Goal: Task Accomplishment & Management: Complete application form

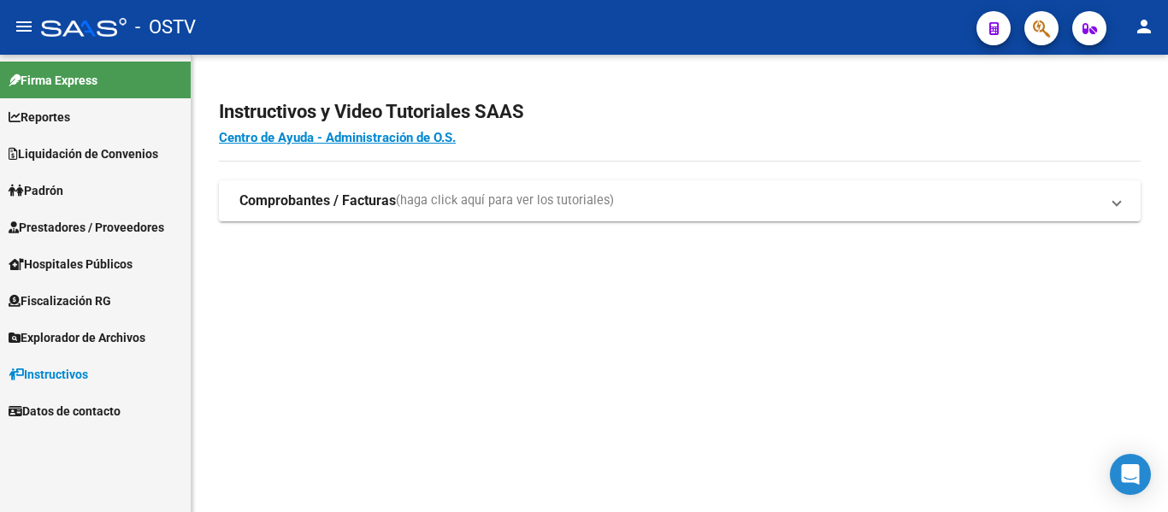
click at [61, 191] on span "Padrón" at bounding box center [36, 190] width 55 height 19
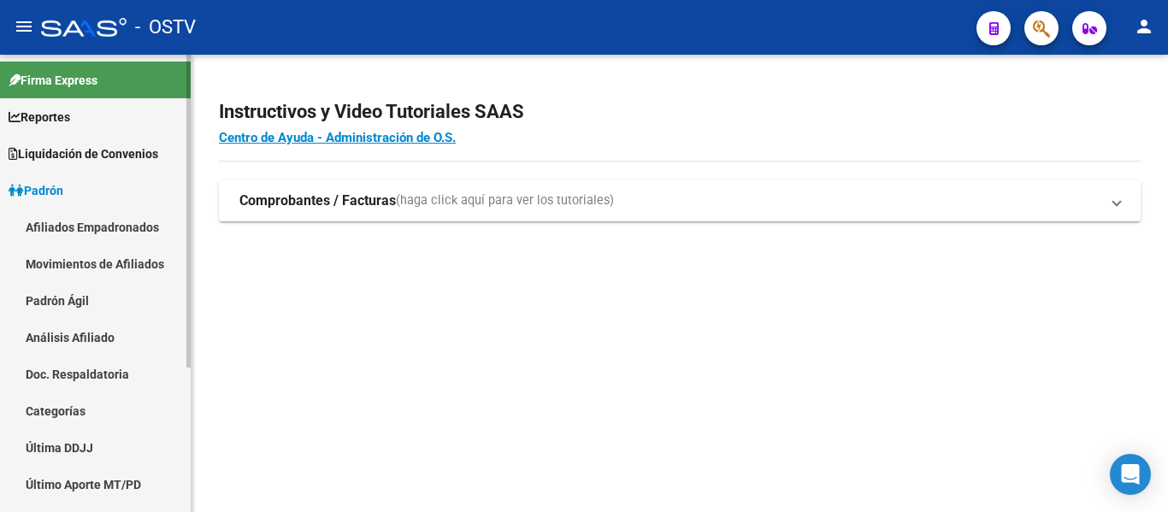
click at [71, 303] on link "Padrón Ágil" at bounding box center [95, 300] width 191 height 37
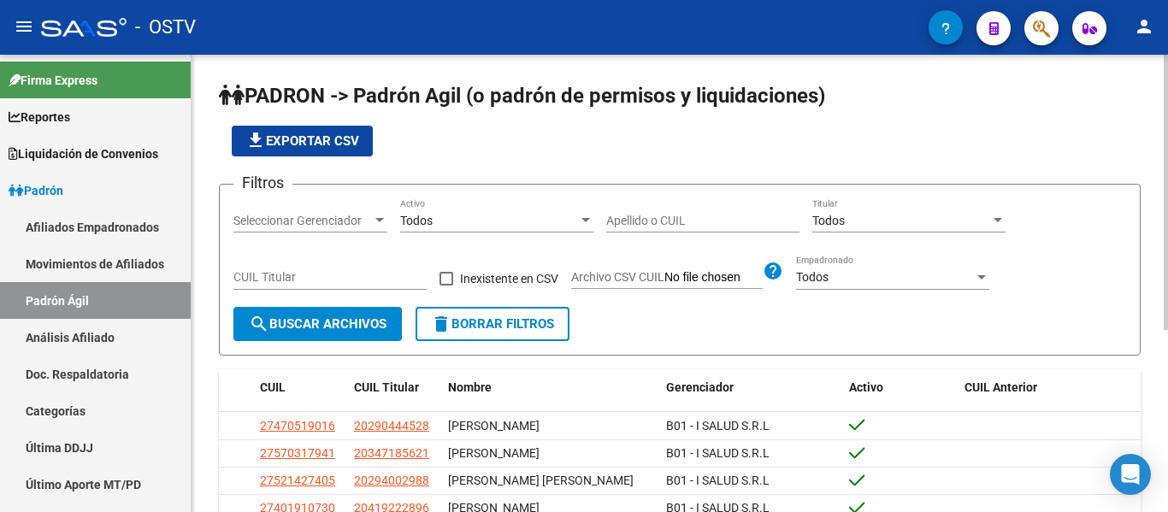
click at [663, 219] on input "Apellido o CUIL" at bounding box center [702, 221] width 193 height 15
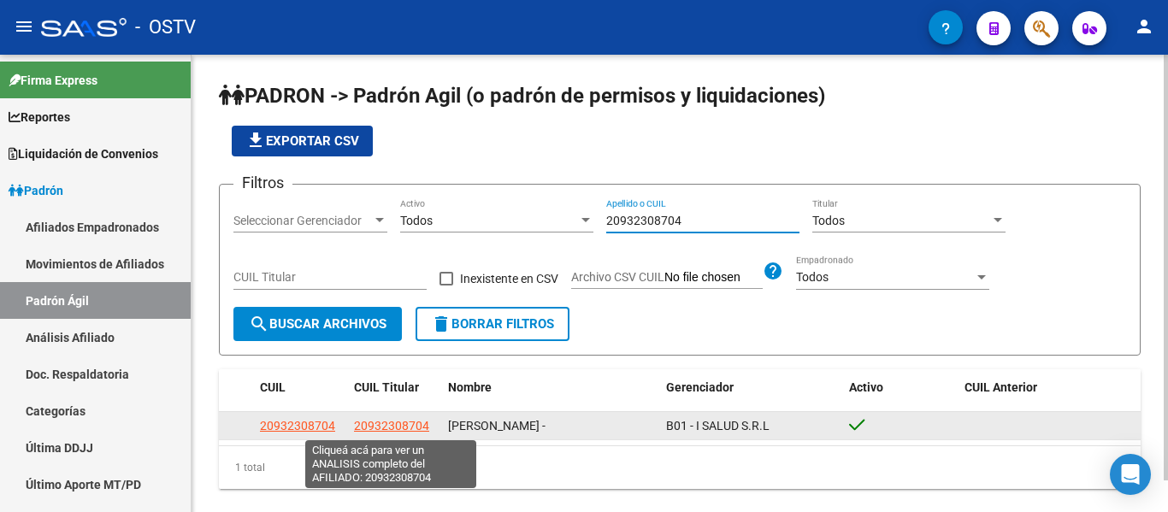
type input "20932308704"
click at [394, 424] on span "20932308704" at bounding box center [391, 426] width 75 height 14
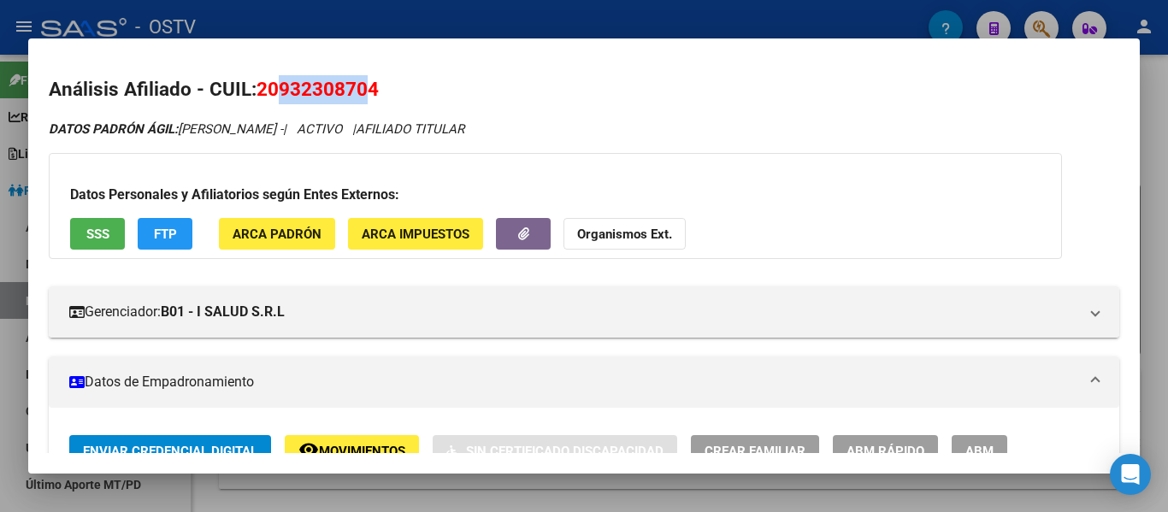
drag, startPoint x: 280, startPoint y: 84, endPoint x: 365, endPoint y: 86, distance: 84.7
click at [365, 86] on span "20932308704" at bounding box center [317, 89] width 122 height 22
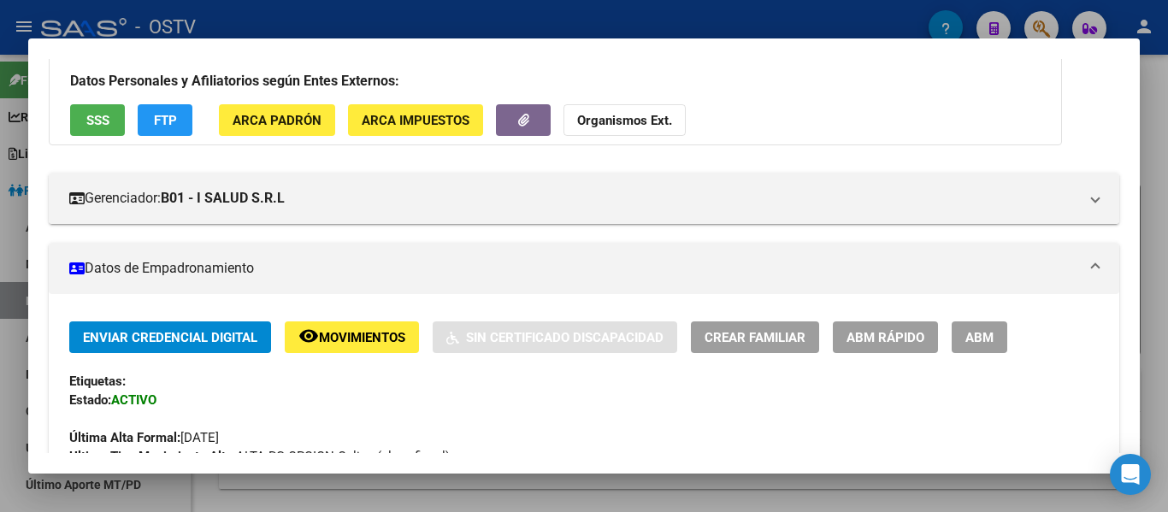
scroll to position [171, 0]
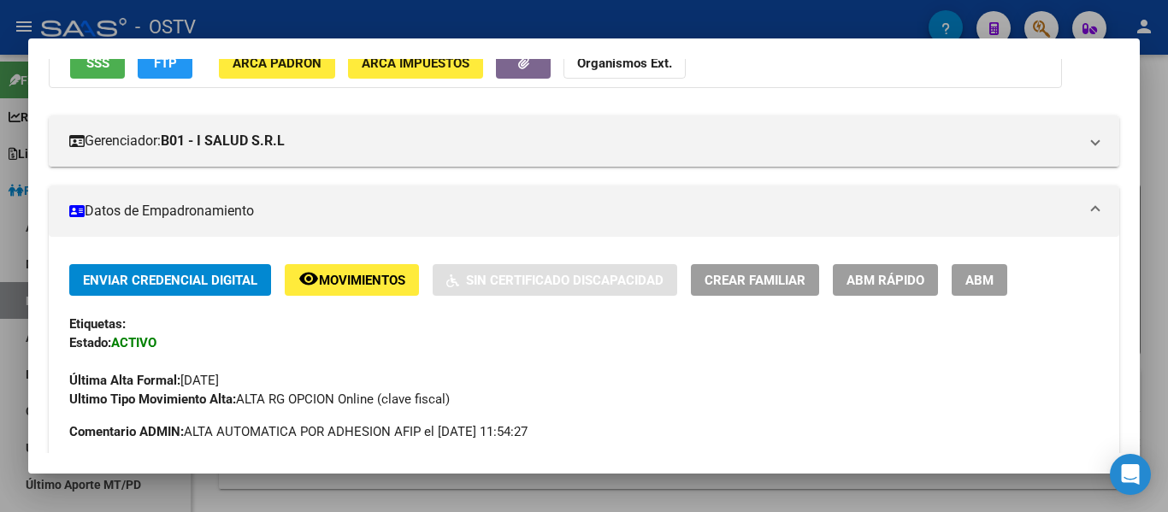
click at [998, 284] on button "ABM" at bounding box center [979, 280] width 56 height 32
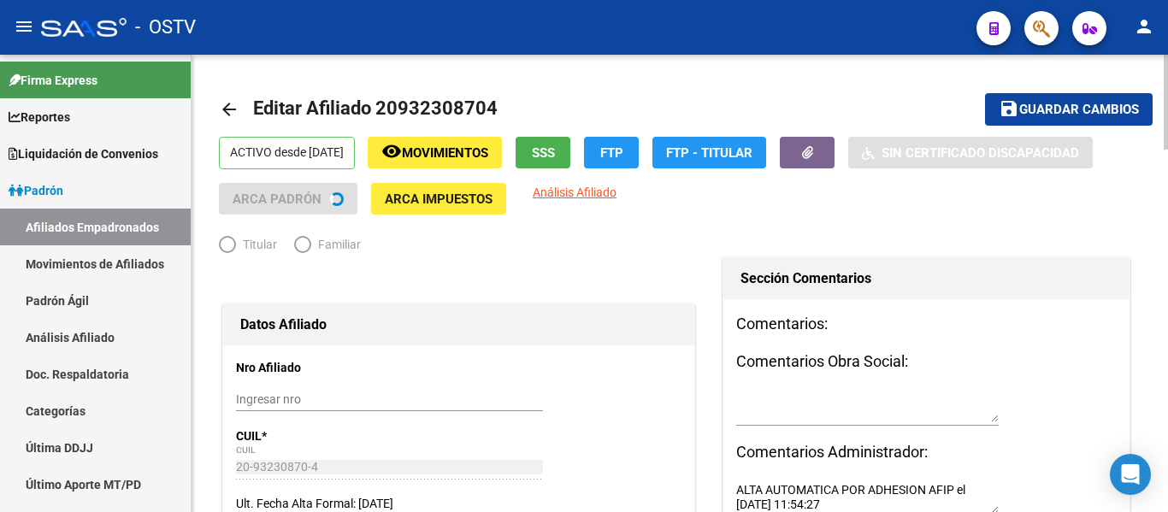
radio input "true"
type input "30-71032556-8"
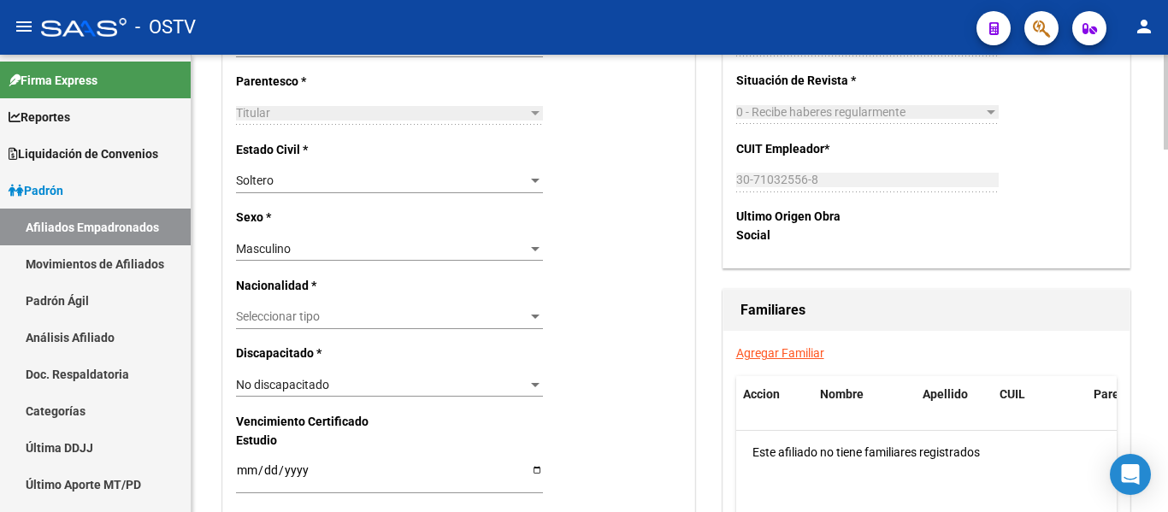
scroll to position [940, 0]
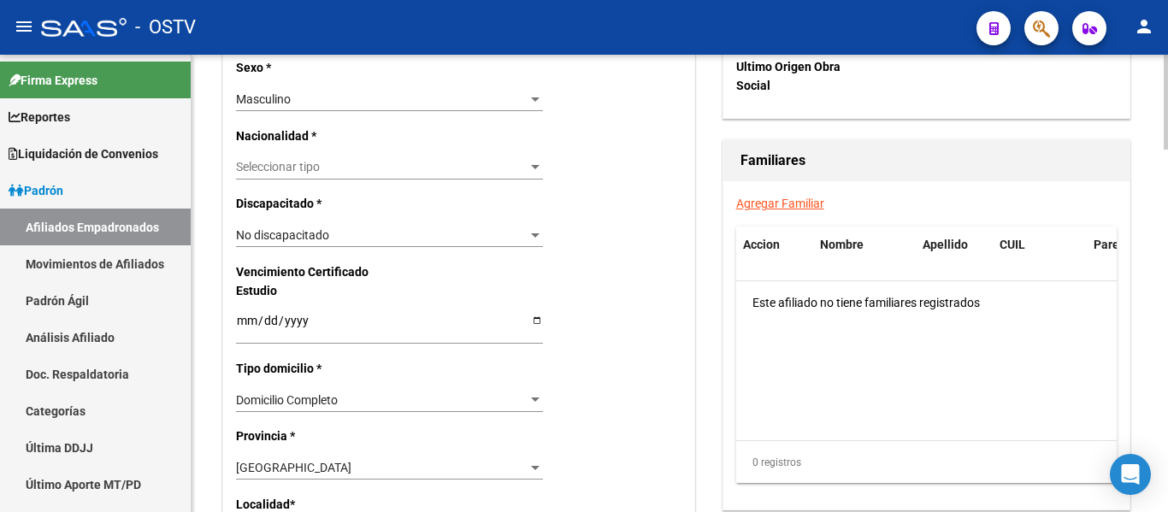
click at [804, 206] on link "Agregar Familiar" at bounding box center [780, 204] width 88 height 14
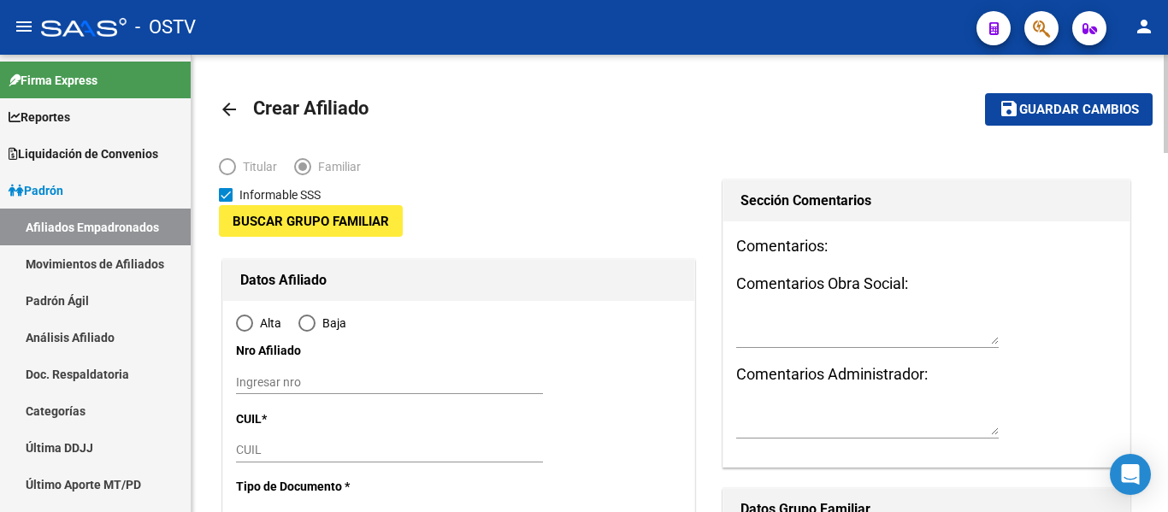
type input "30-71032556-8"
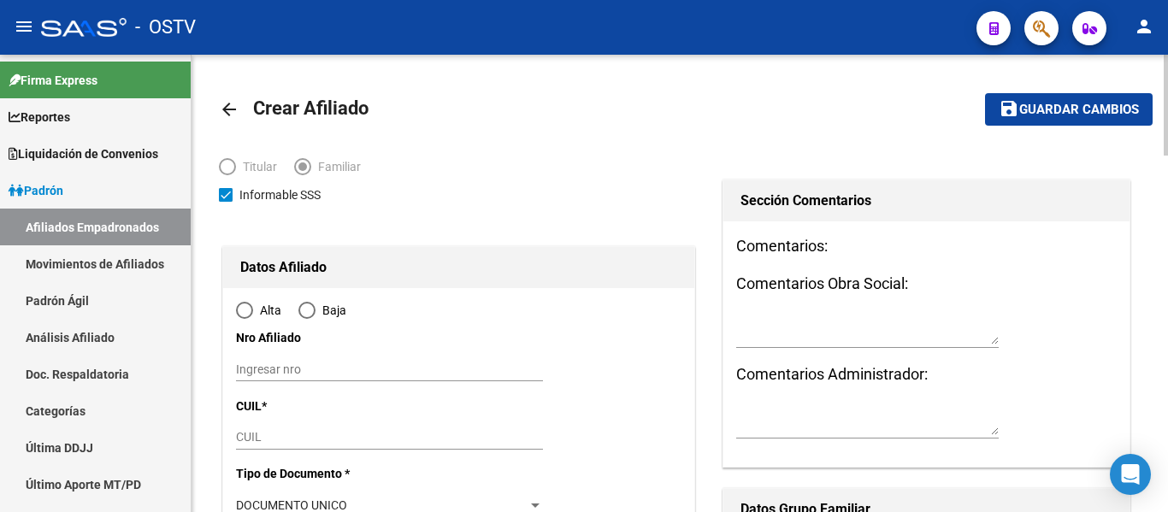
type input "BOSQUES"
type input "1889"
type input "[PERSON_NAME]"
type input "1387"
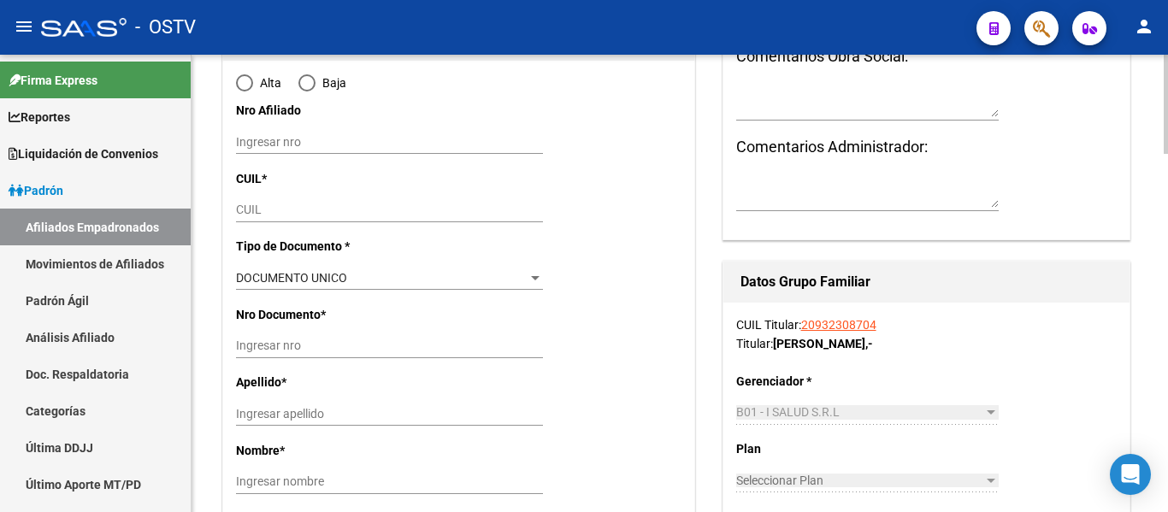
scroll to position [256, 0]
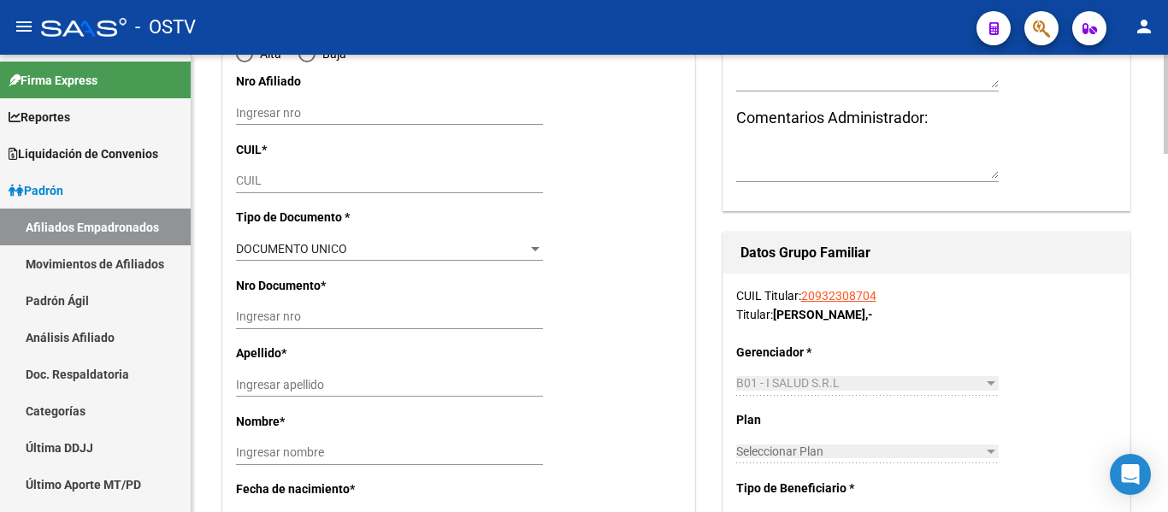
radio input "true"
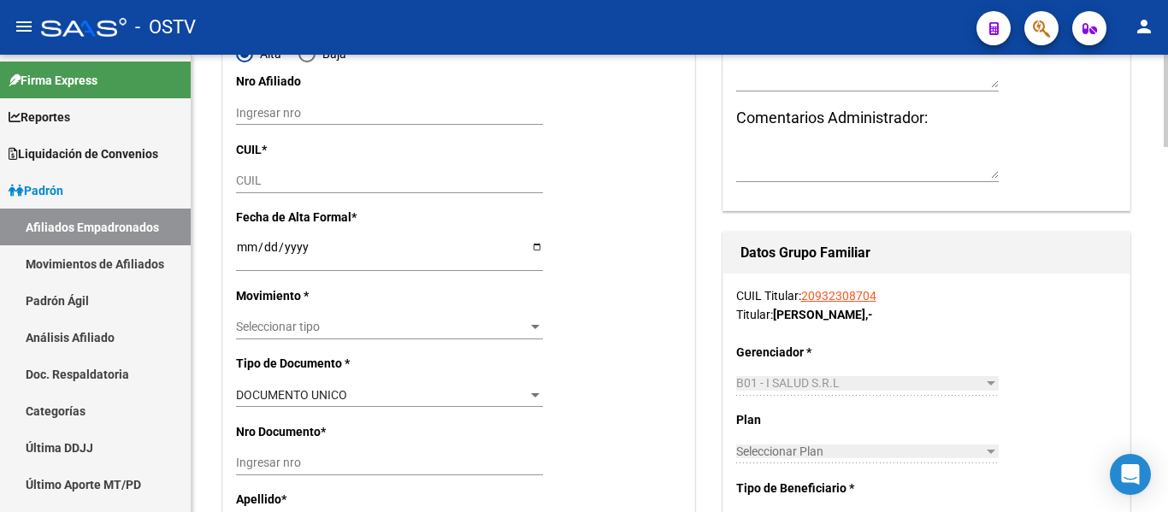
type input "30-71032556-8"
paste input "27-94064699-0"
type input "27-94064699-0"
type input "94064699"
type input "[PERSON_NAME]"
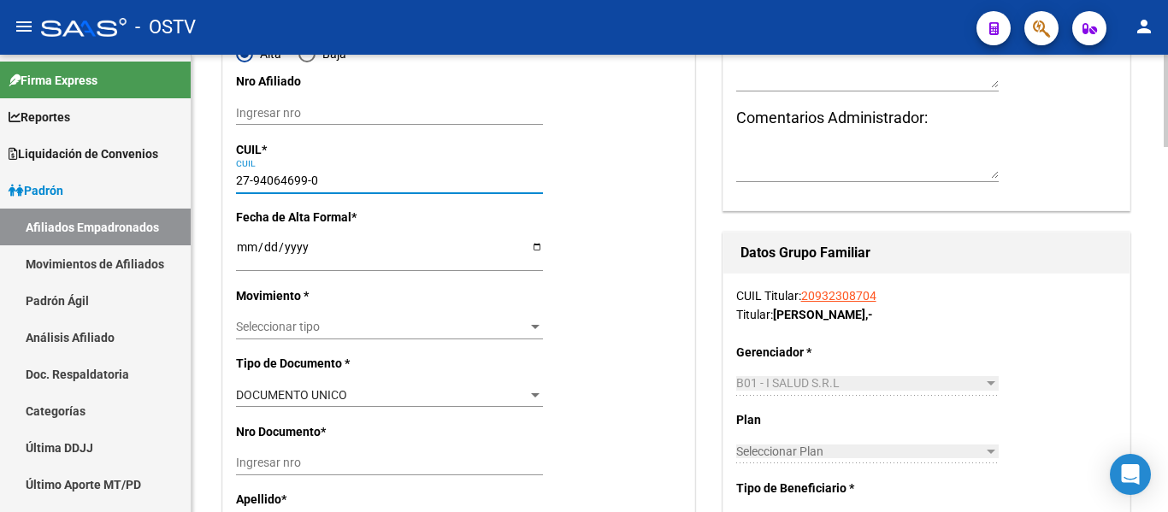
type input "[PERSON_NAME]"
type input "[DATE]"
type input "[PERSON_NAME]"
type input "1888"
type input "27-94064699-0"
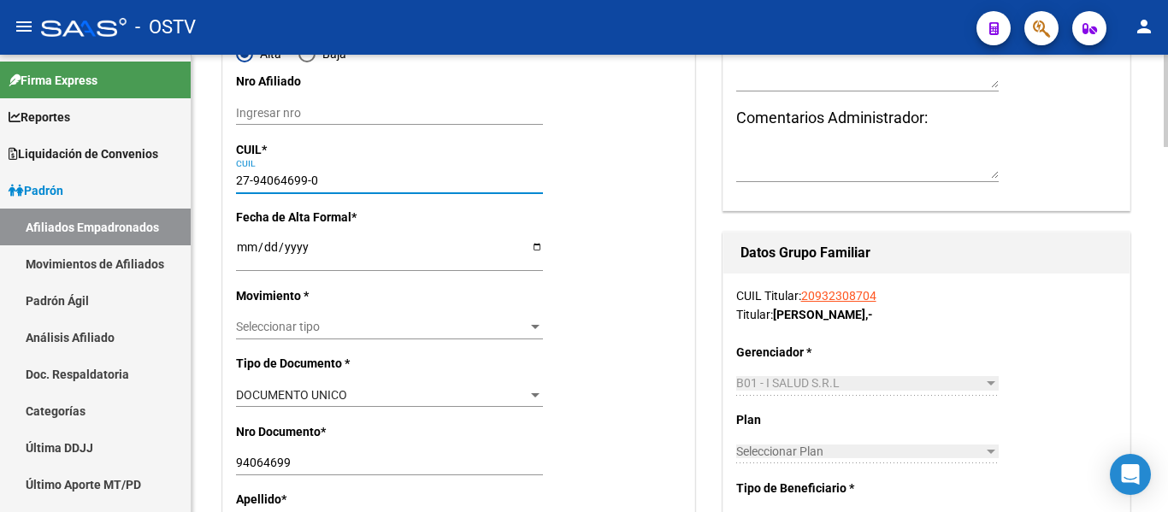
click at [247, 250] on input "Ingresar fecha" at bounding box center [389, 253] width 307 height 26
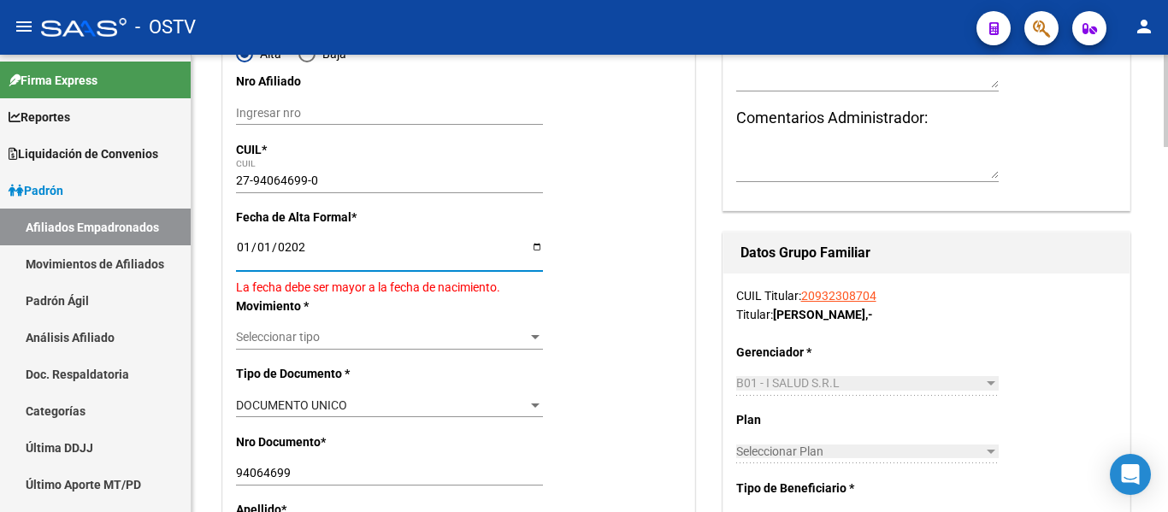
type input "[DATE]"
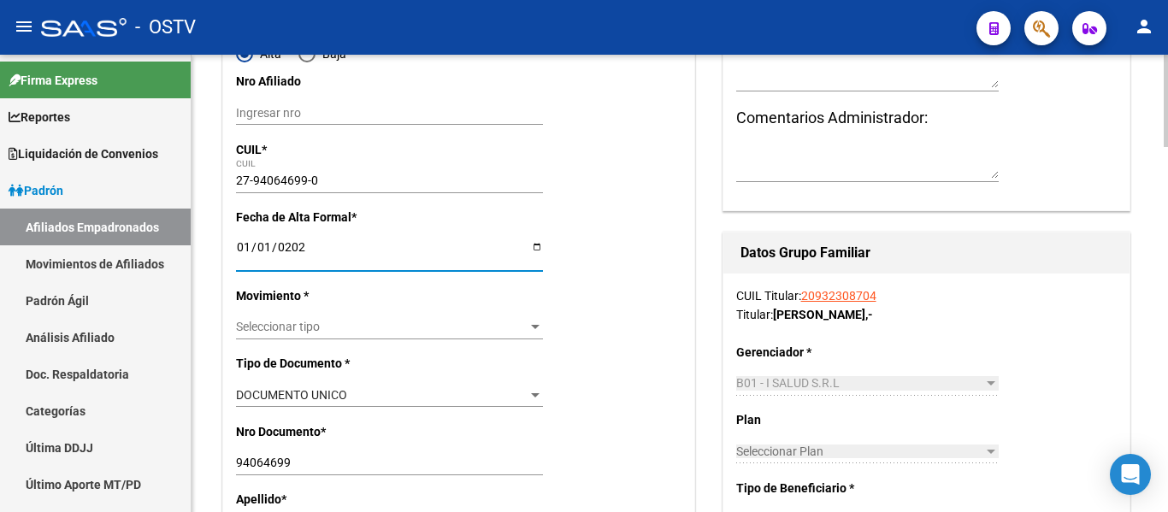
click at [261, 331] on span "Seleccionar tipo" at bounding box center [382, 327] width 292 height 15
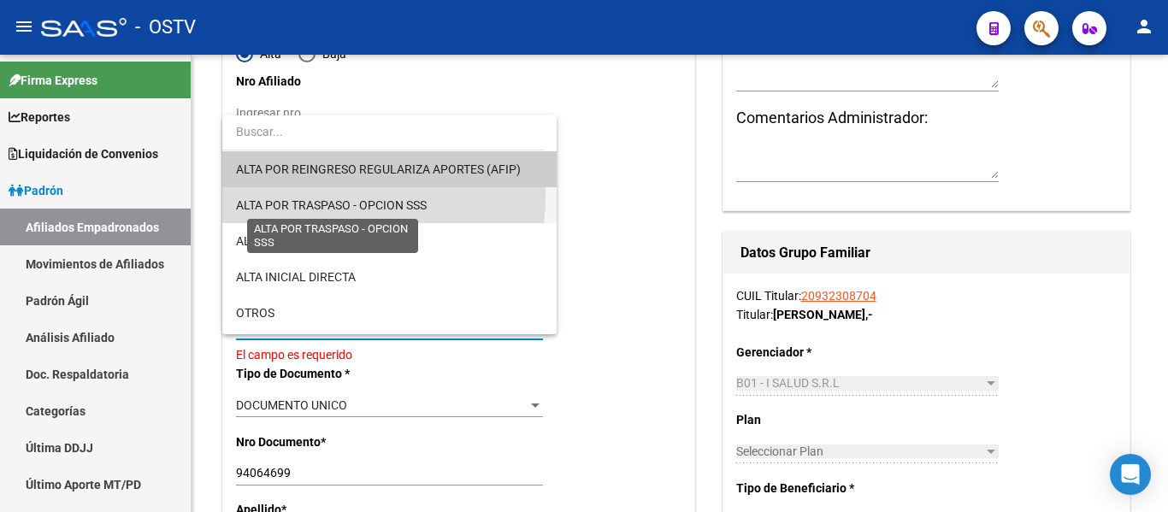
click at [336, 198] on span "ALTA POR TRASPASO - OPCION SSS" at bounding box center [331, 205] width 191 height 14
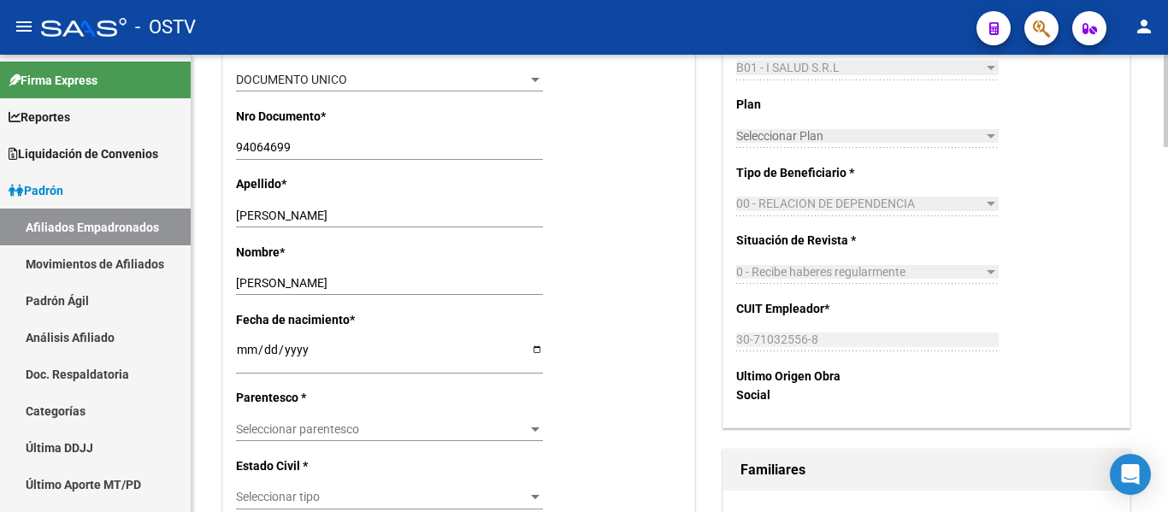
scroll to position [598, 0]
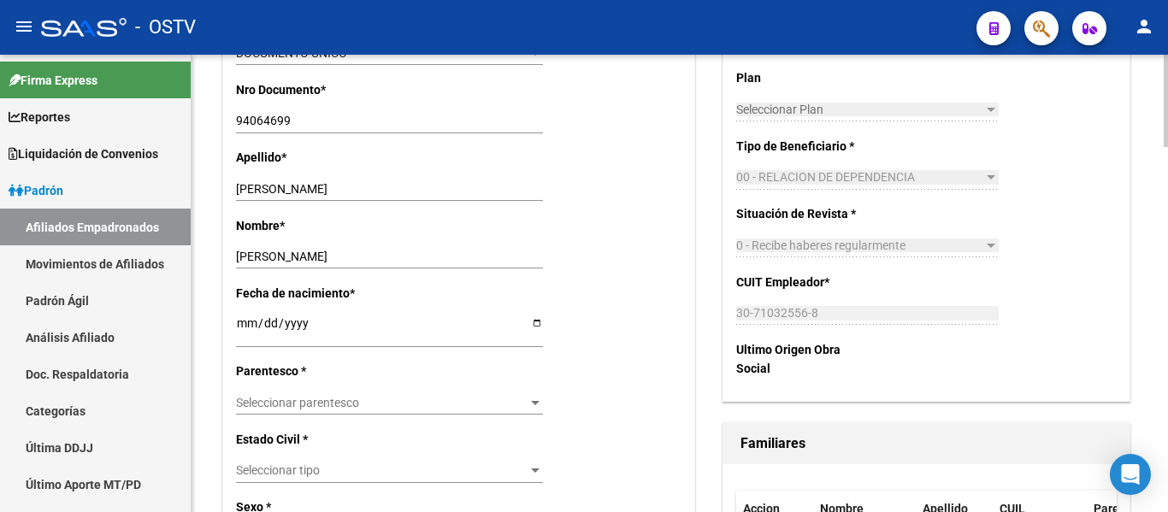
click at [342, 407] on span "Seleccionar parentesco" at bounding box center [382, 403] width 292 height 15
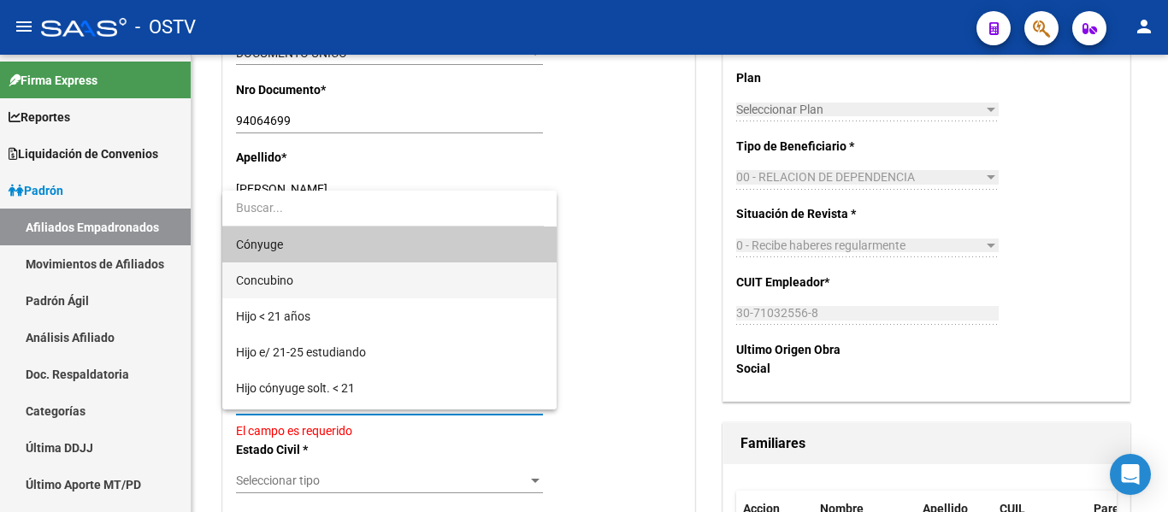
click at [327, 284] on span "Concubino" at bounding box center [389, 280] width 307 height 36
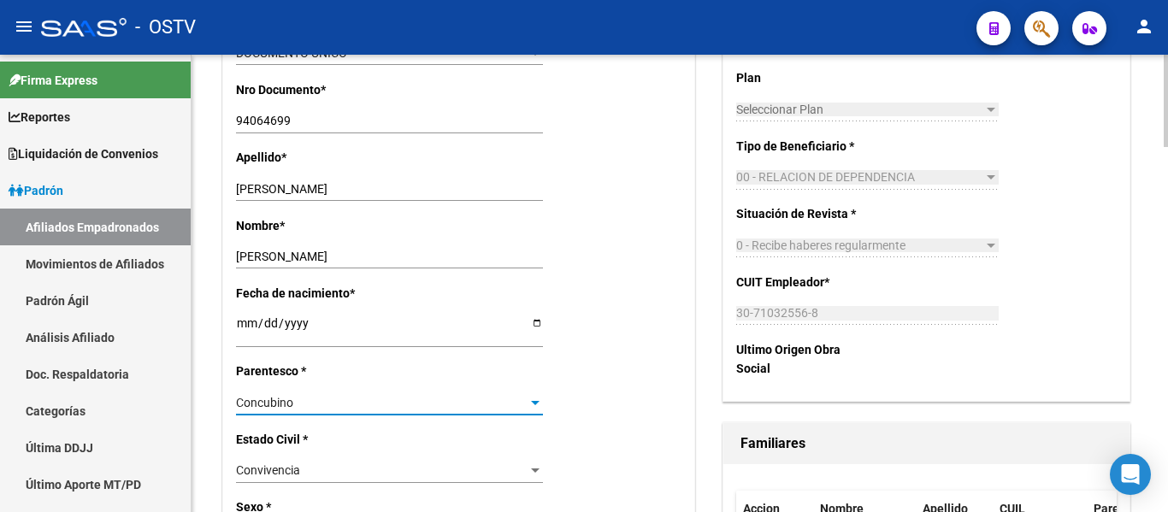
click at [311, 403] on div "Concubino" at bounding box center [382, 403] width 292 height 15
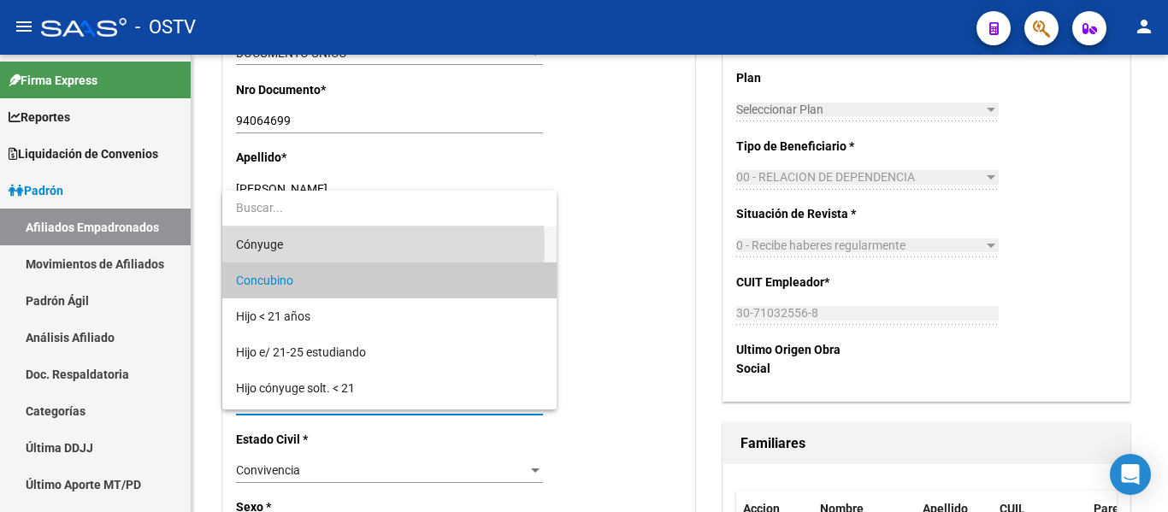
click at [320, 246] on span "Cónyuge" at bounding box center [389, 245] width 307 height 36
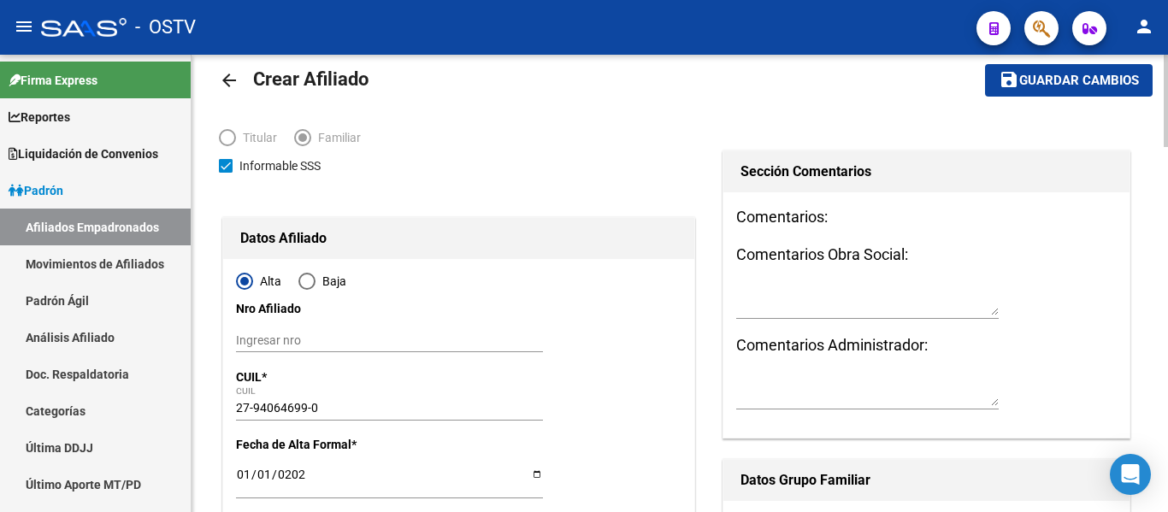
scroll to position [0, 0]
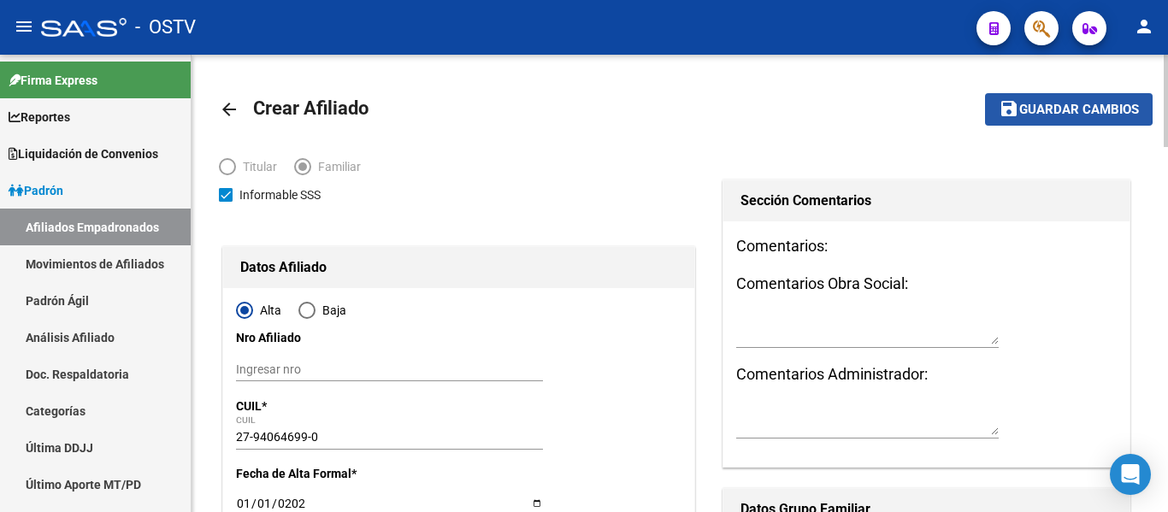
click at [1068, 108] on span "Guardar cambios" at bounding box center [1079, 110] width 120 height 15
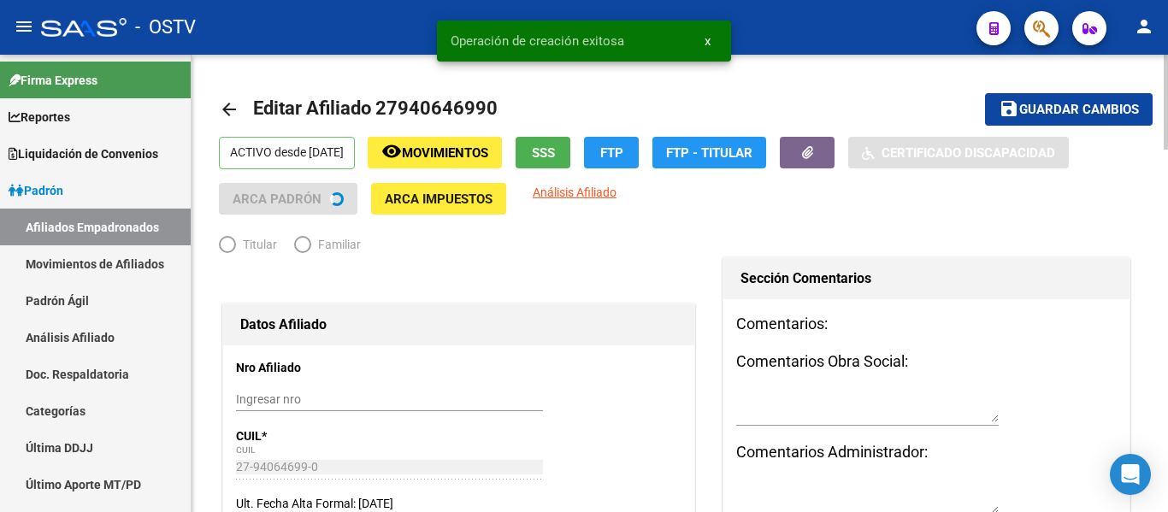
radio input "true"
type input "30-71032556-8"
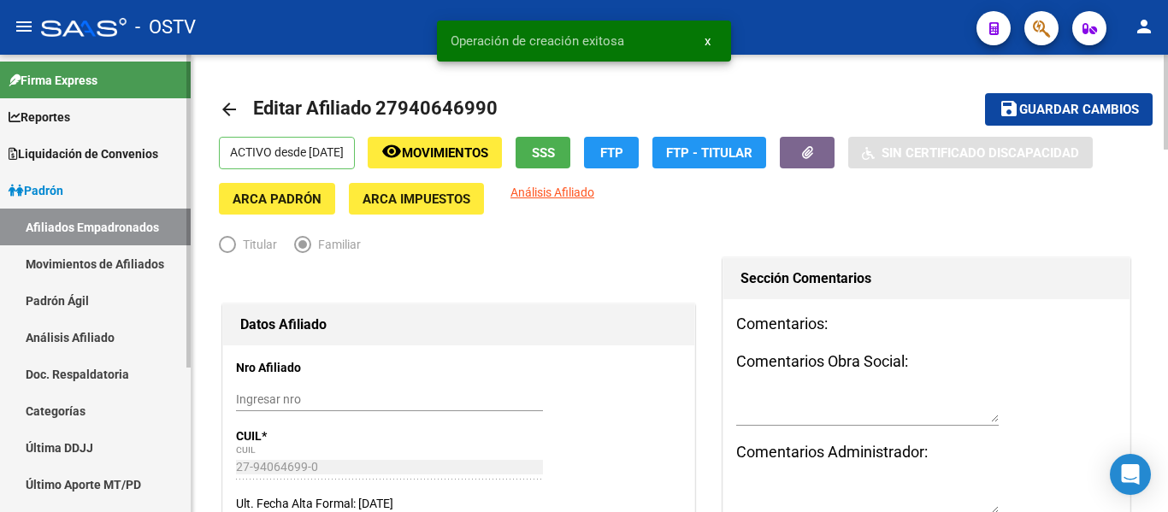
click at [95, 303] on link "Padrón Ágil" at bounding box center [95, 300] width 191 height 37
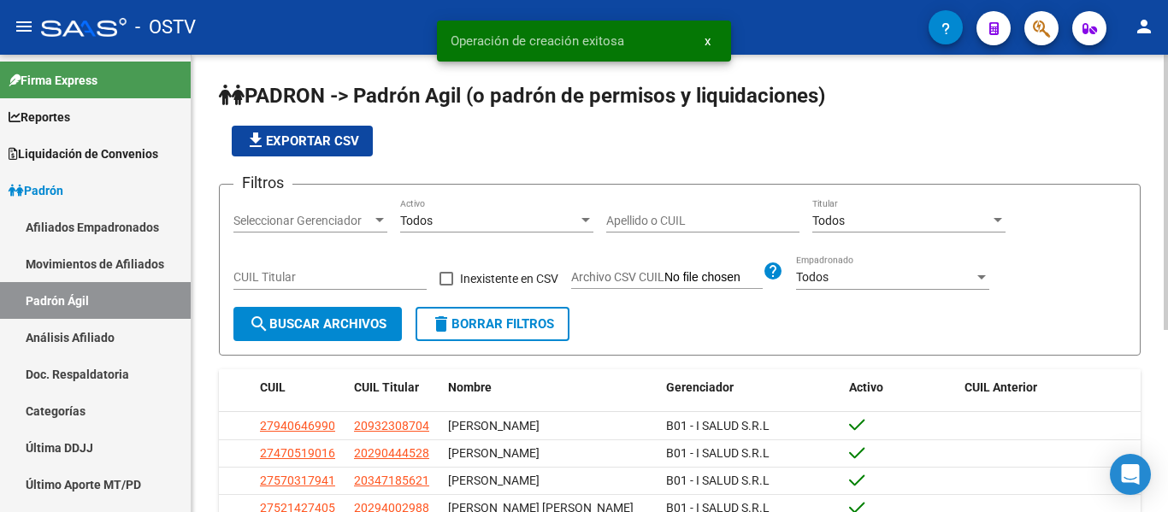
click at [705, 219] on input "Apellido o CUIL" at bounding box center [702, 221] width 193 height 15
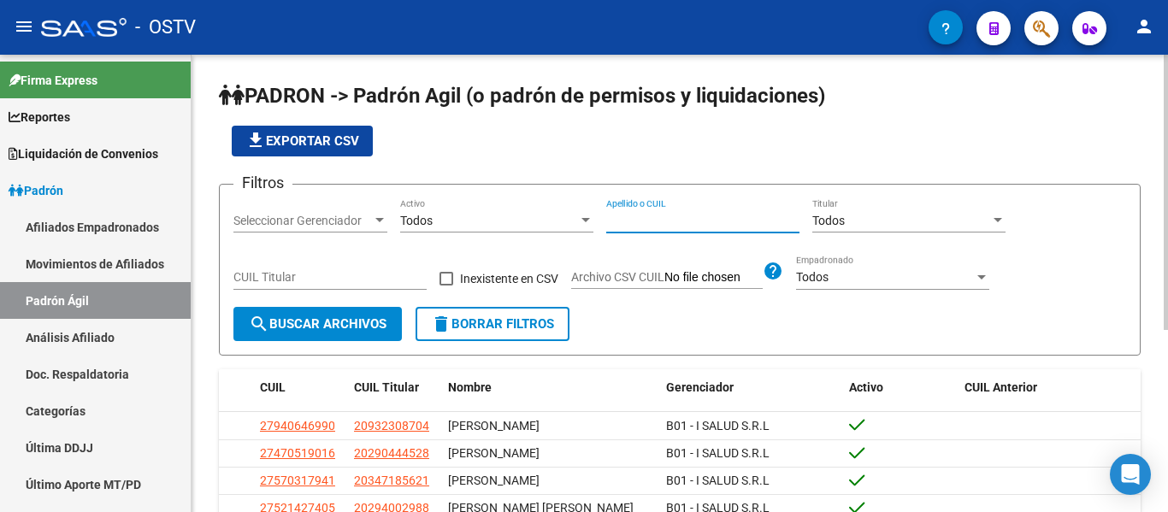
paste input "20-26200253-6"
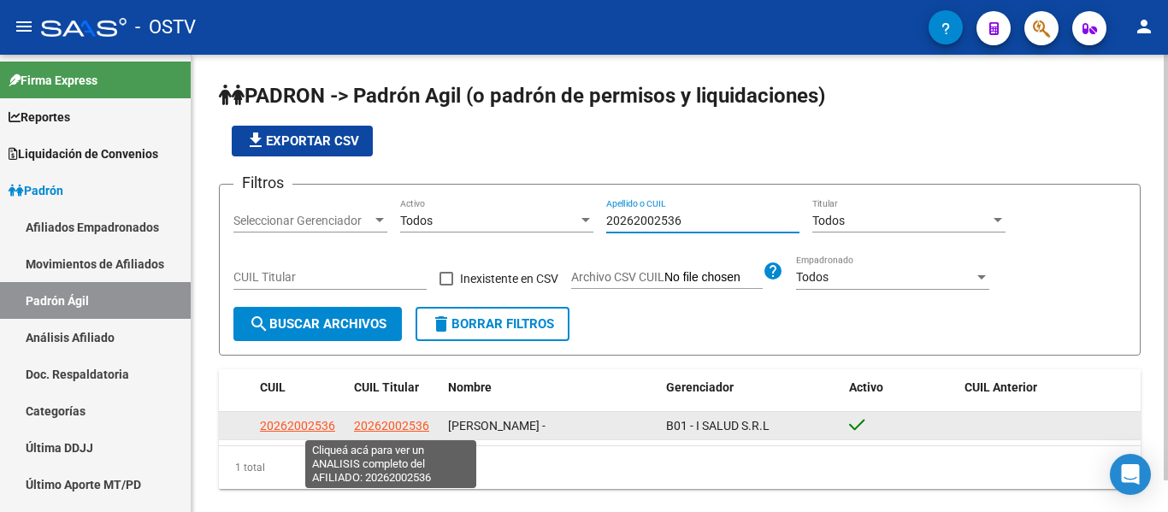
type input "20262002536"
click at [415, 424] on span "20262002536" at bounding box center [391, 426] width 75 height 14
type textarea "20262002536"
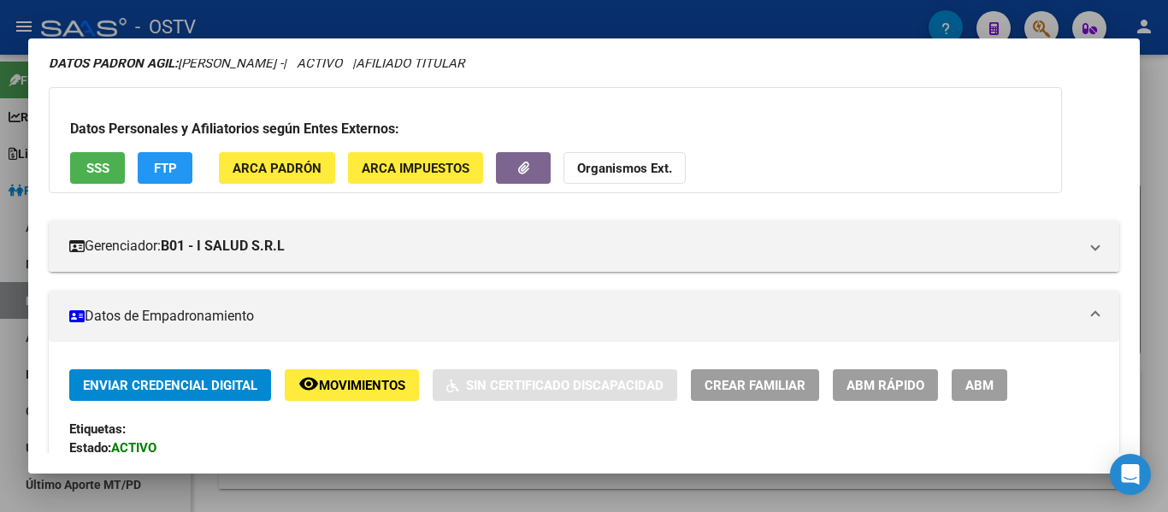
scroll to position [256, 0]
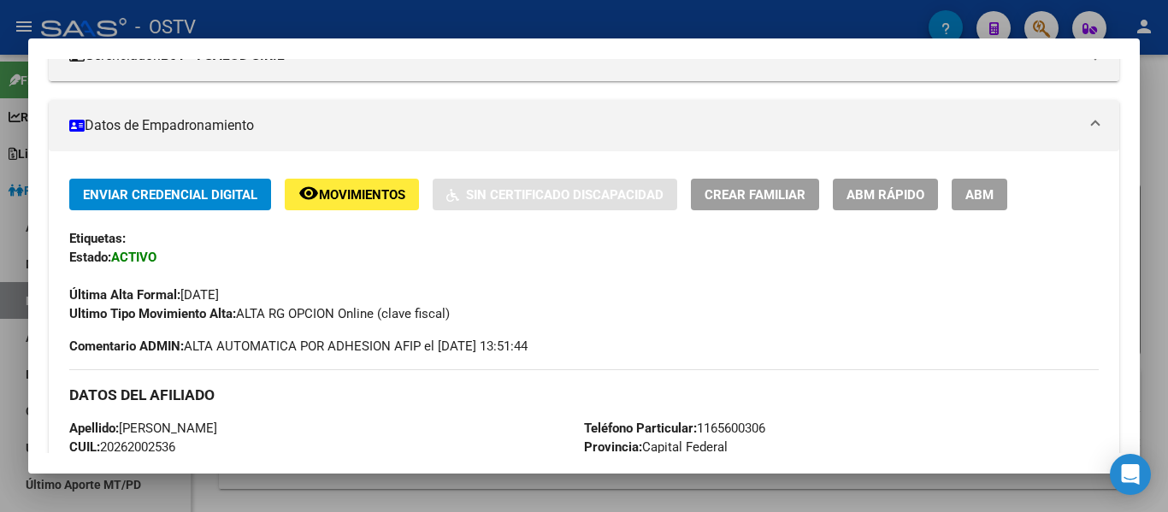
click at [975, 203] on span "ABM" at bounding box center [979, 194] width 28 height 15
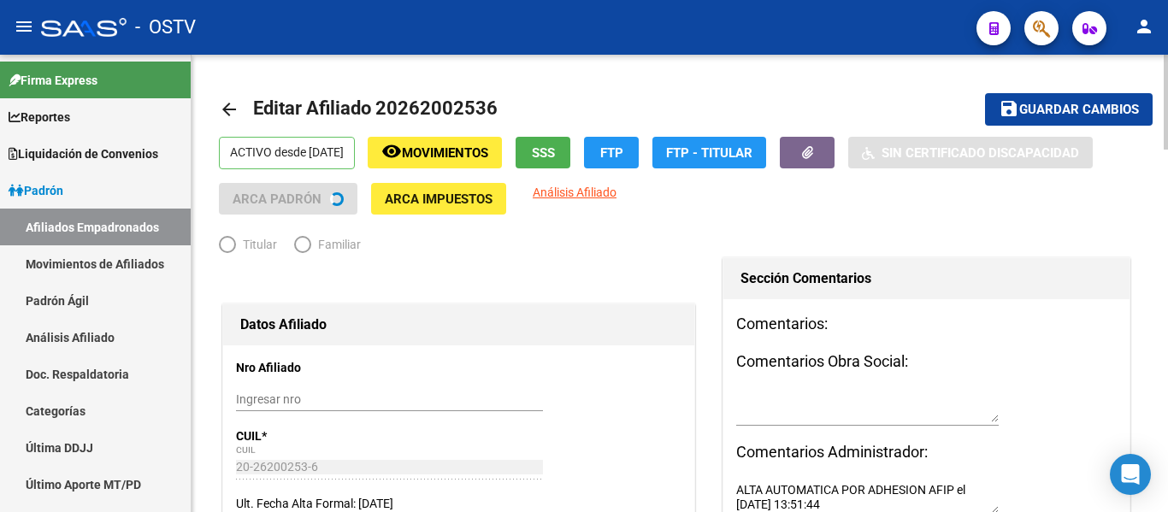
radio input "true"
type input "30-59303662-2"
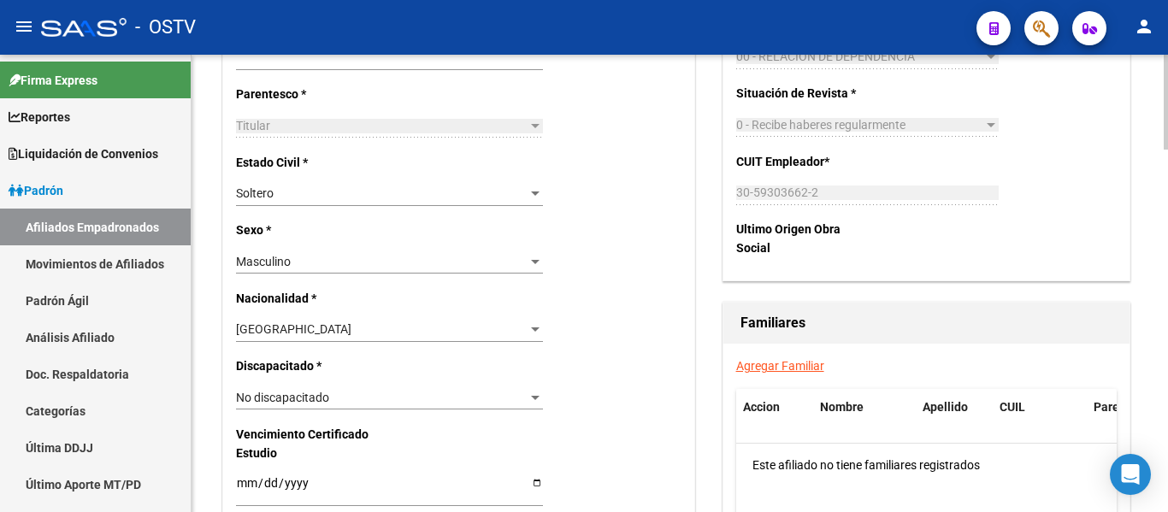
scroll to position [855, 0]
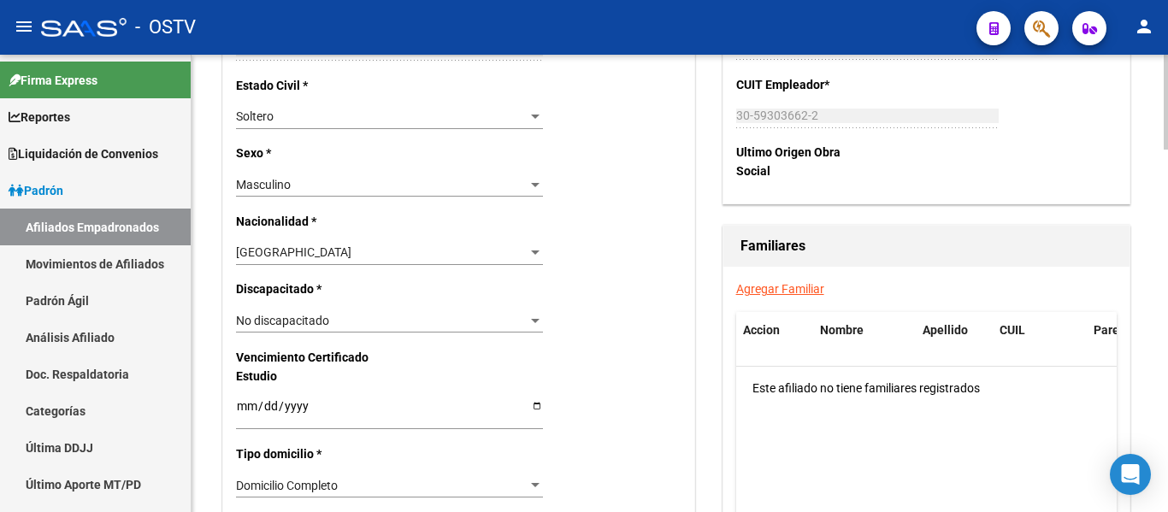
click at [773, 292] on link "Agregar Familiar" at bounding box center [780, 289] width 88 height 14
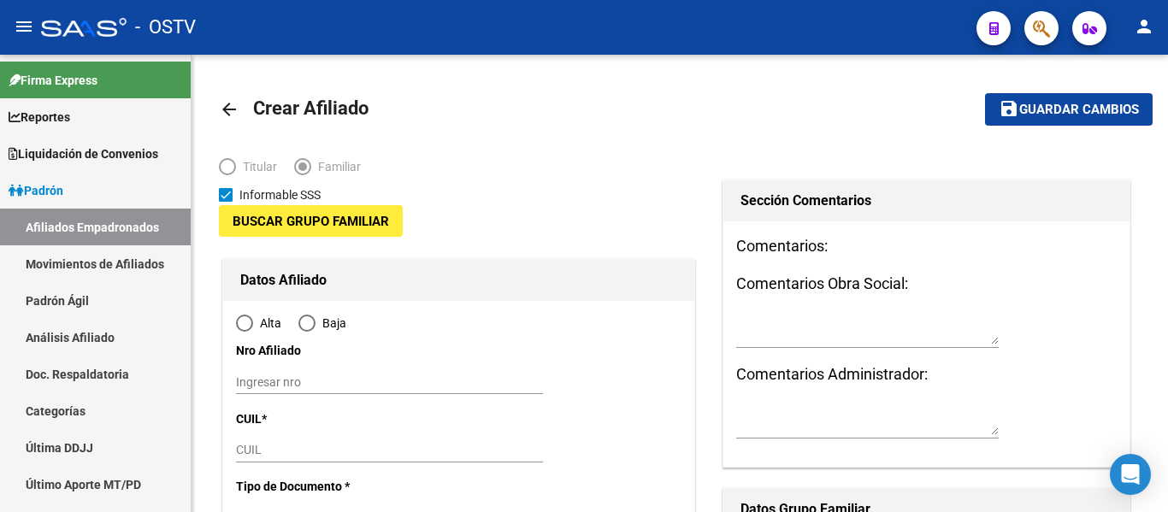
type input "30-59303662-2"
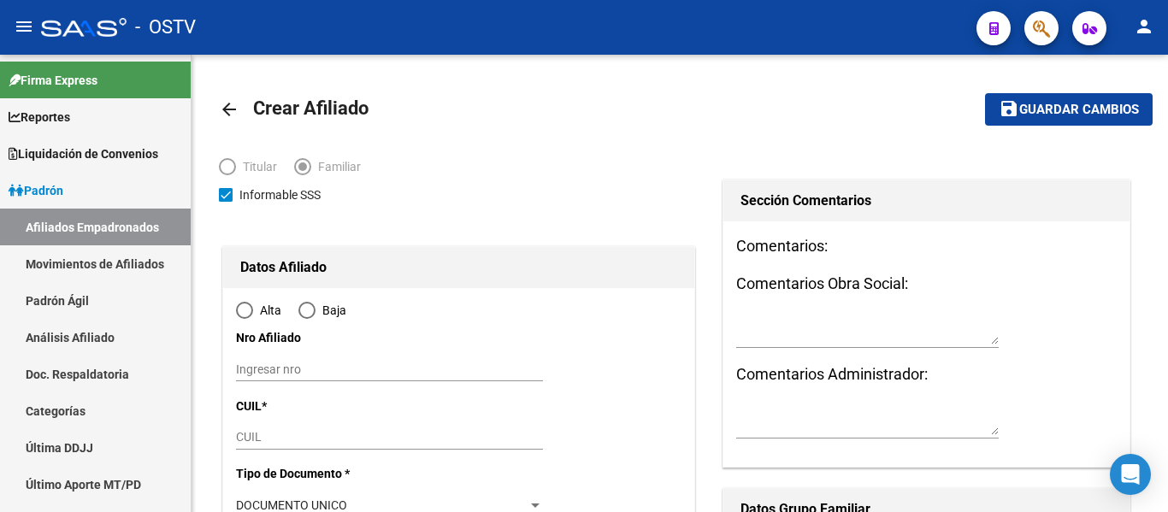
type input "CAPITAL FEDERAL - [GEOGRAPHIC_DATA]([DATE]-[DATE])"
type input "1141"
type input "[PERSON_NAME]"
type input "50"
type input "to:"
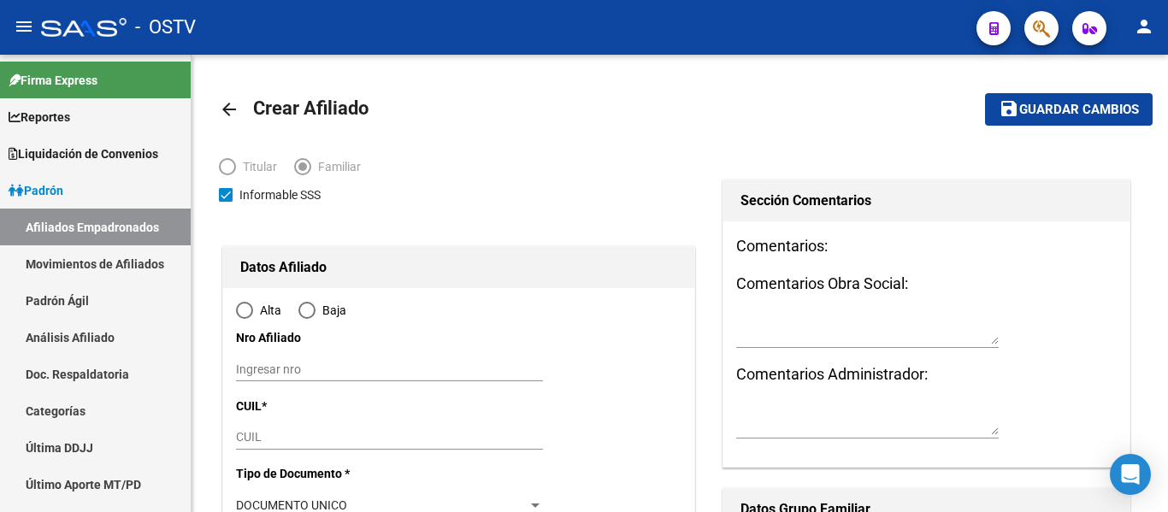
radio input "true"
type input "30-59303662-2"
drag, startPoint x: 322, startPoint y: 421, endPoint x: 308, endPoint y: 433, distance: 18.8
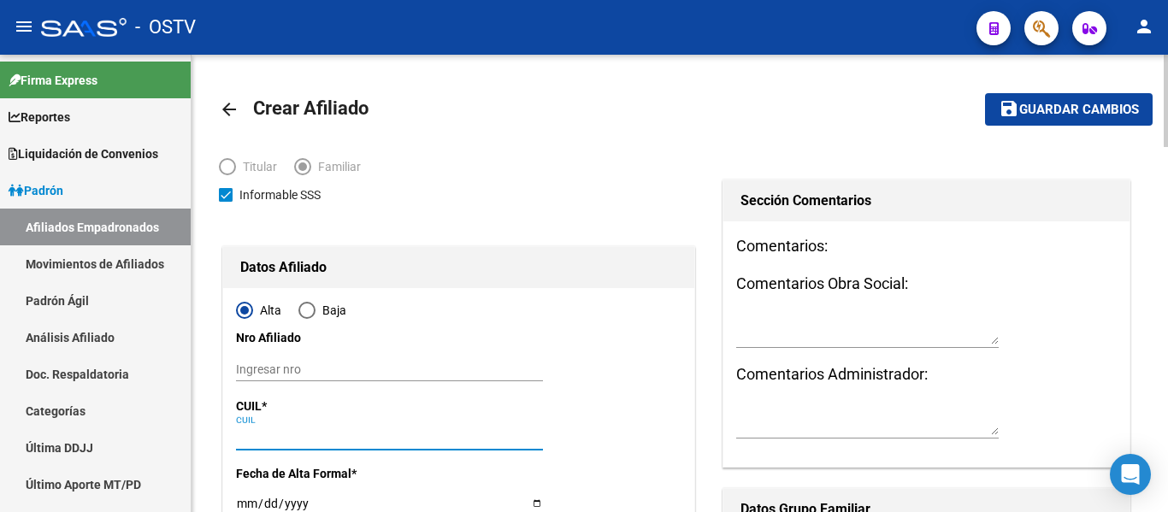
paste input "27-48584740-7"
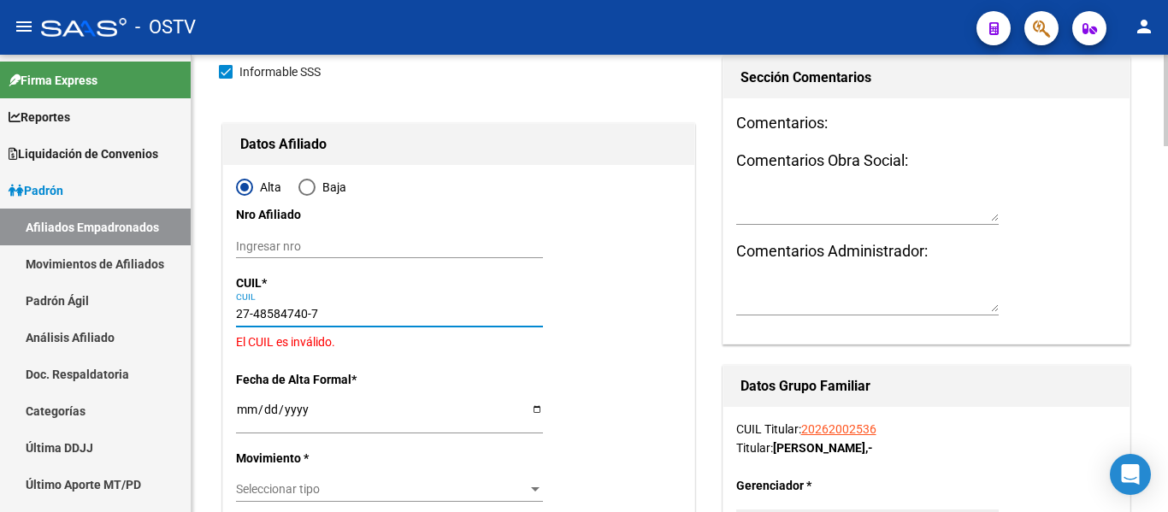
scroll to position [171, 0]
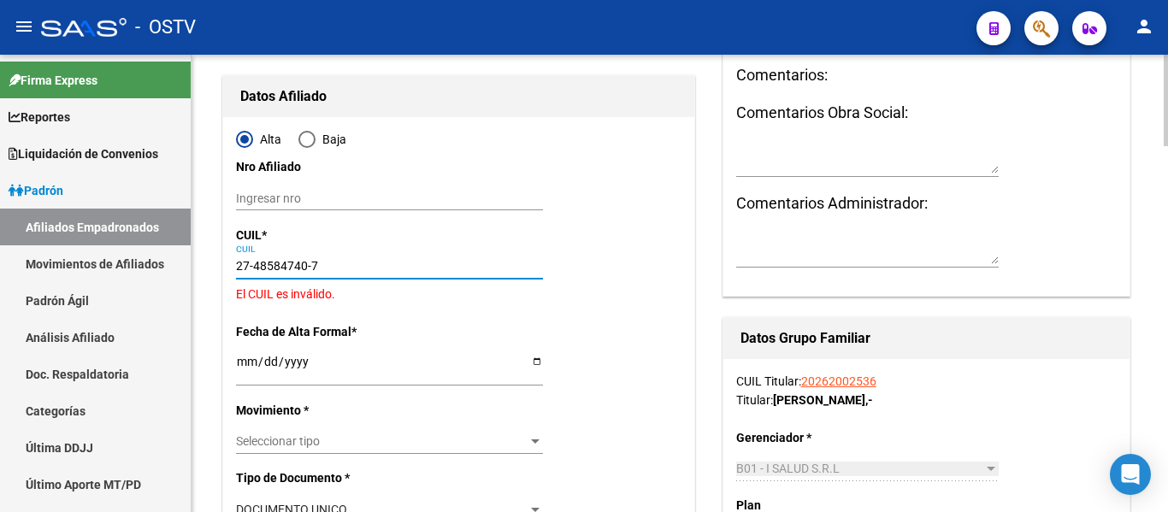
drag, startPoint x: 253, startPoint y: 261, endPoint x: 285, endPoint y: 262, distance: 31.6
click at [304, 262] on input "27-48584740-7" at bounding box center [389, 266] width 307 height 15
click at [340, 264] on input "27-48584740-7" at bounding box center [389, 266] width 307 height 15
type input "27-48584740-0"
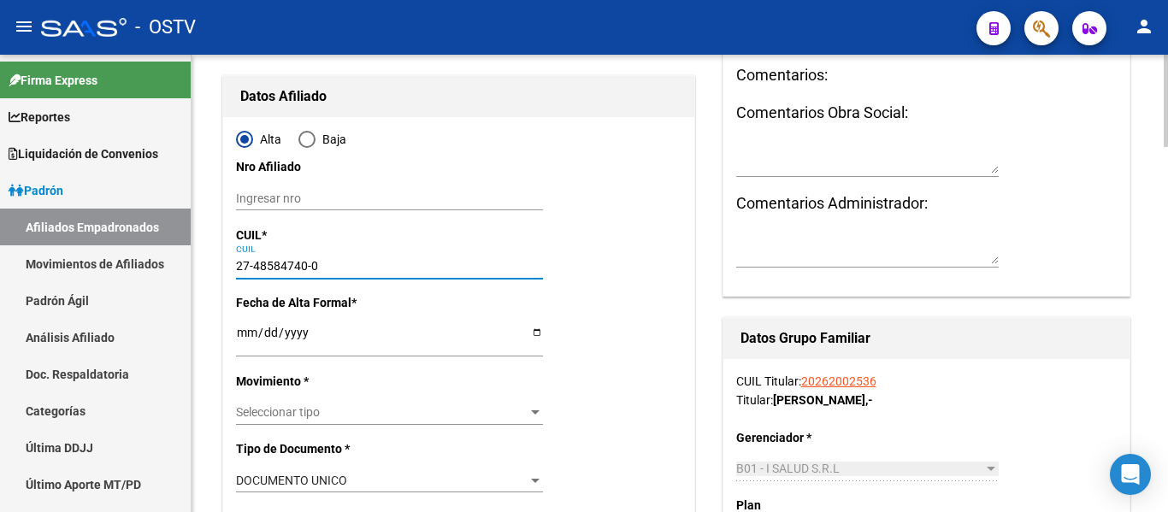
type input "48584740"
type input "[PERSON_NAME]"
type input "[DATE]"
type input "GENERAL [PERSON_NAME]"
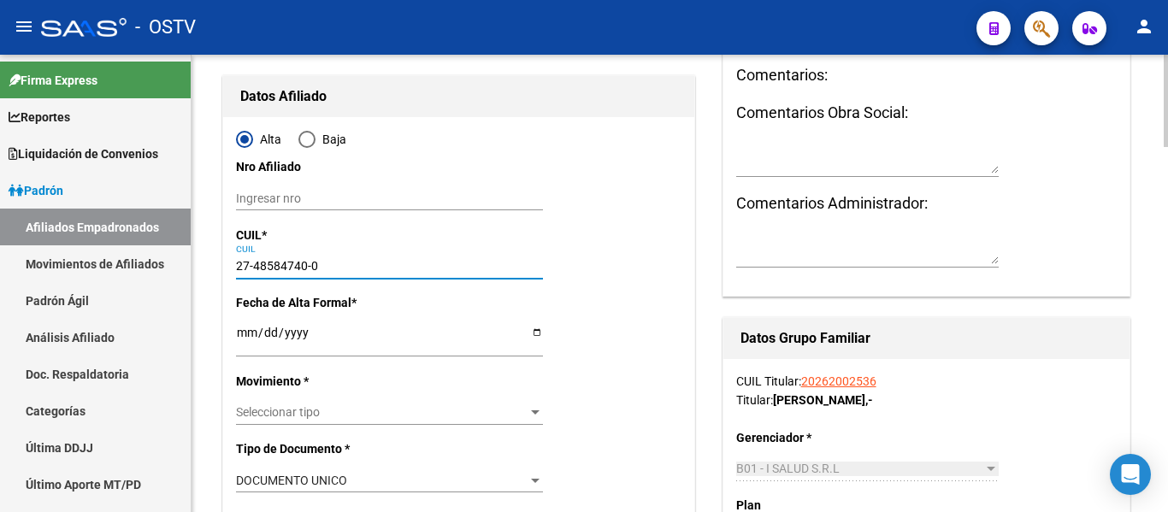
type input "1617"
type input "PRES [PERSON_NAME]"
type input "1041"
type input "27-48584740-0"
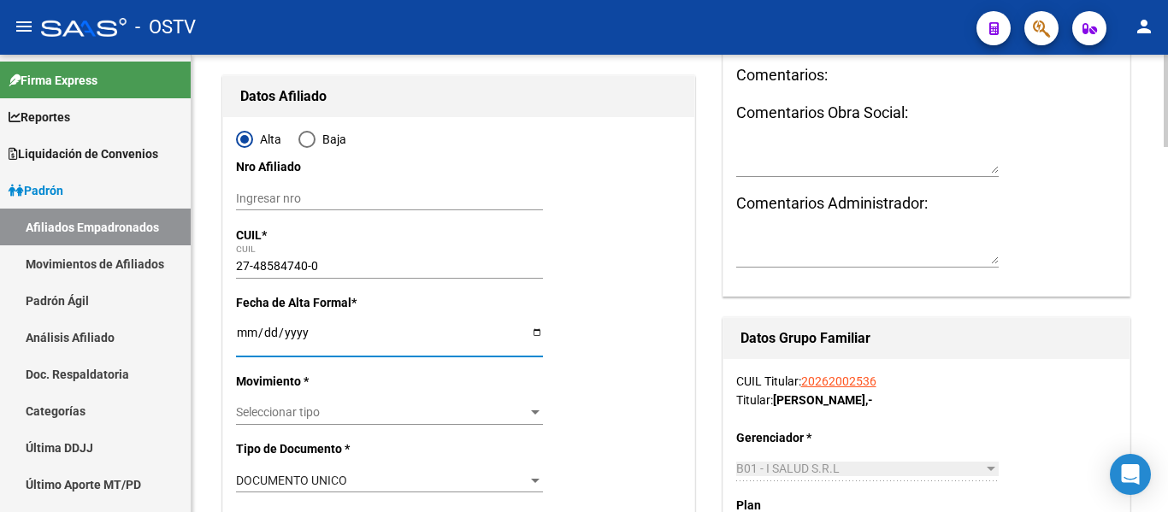
click at [242, 337] on input "Ingresar fecha" at bounding box center [389, 339] width 307 height 26
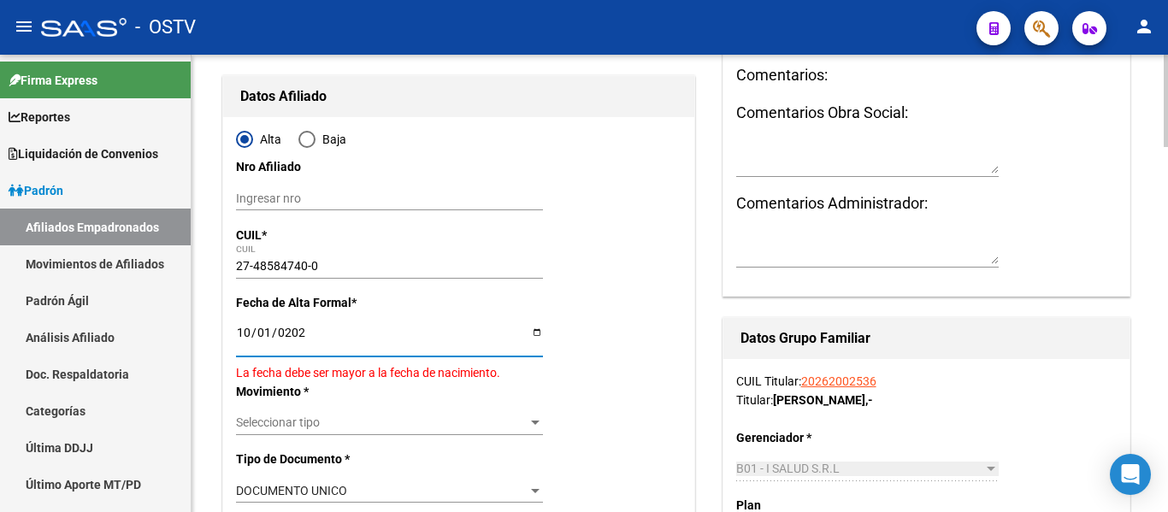
type input "[DATE]"
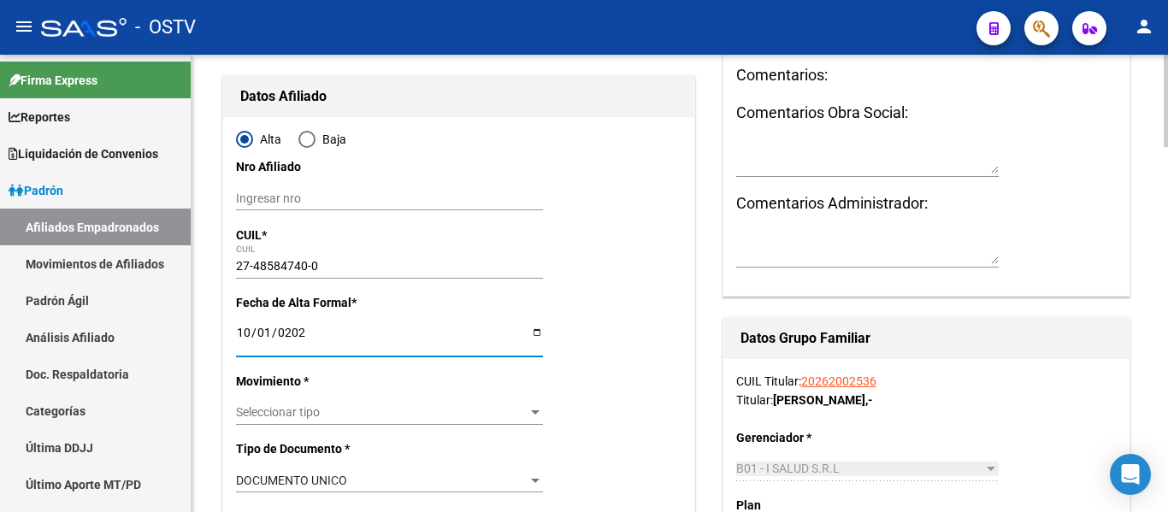
click at [402, 412] on span "Seleccionar tipo" at bounding box center [382, 412] width 292 height 15
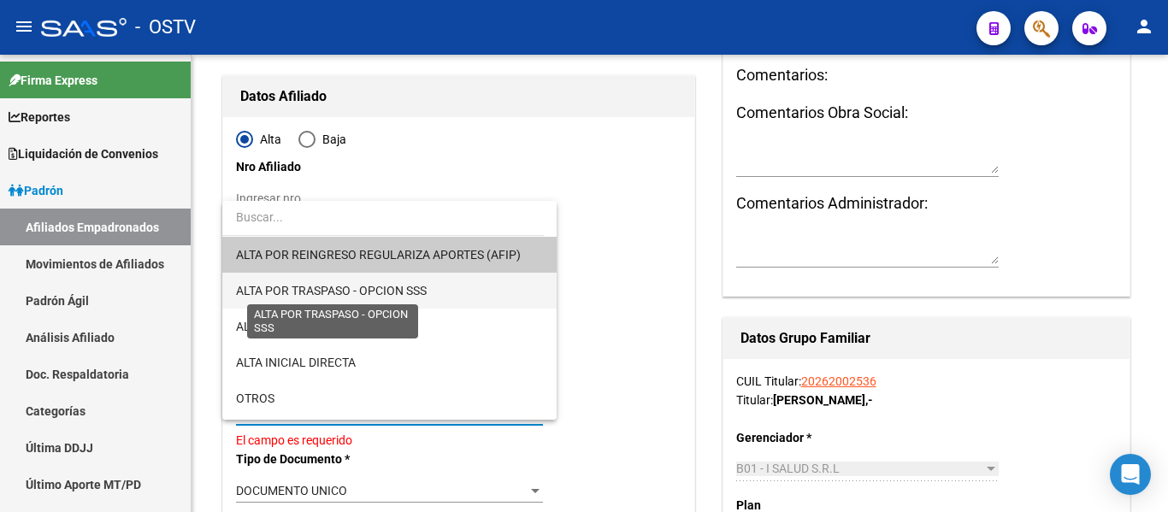
click at [396, 295] on span "ALTA POR TRASPASO - OPCION SSS" at bounding box center [331, 291] width 191 height 14
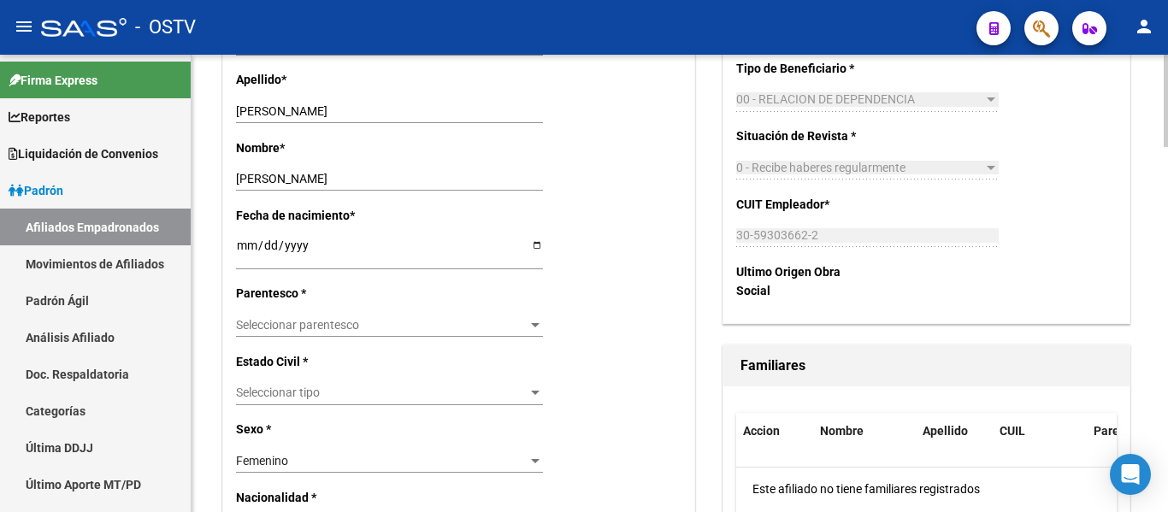
scroll to position [684, 0]
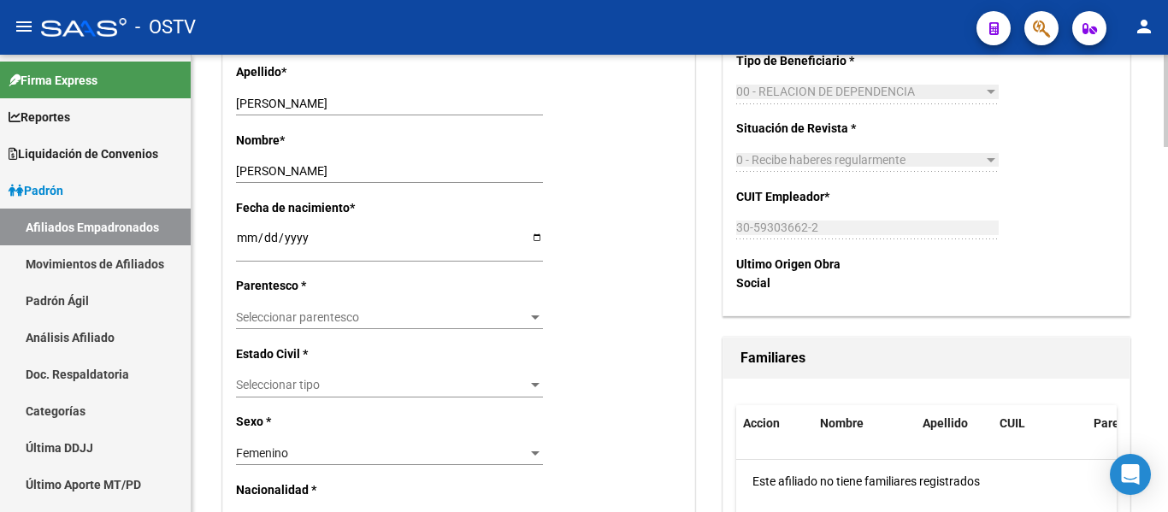
click at [372, 316] on span "Seleccionar parentesco" at bounding box center [382, 317] width 292 height 15
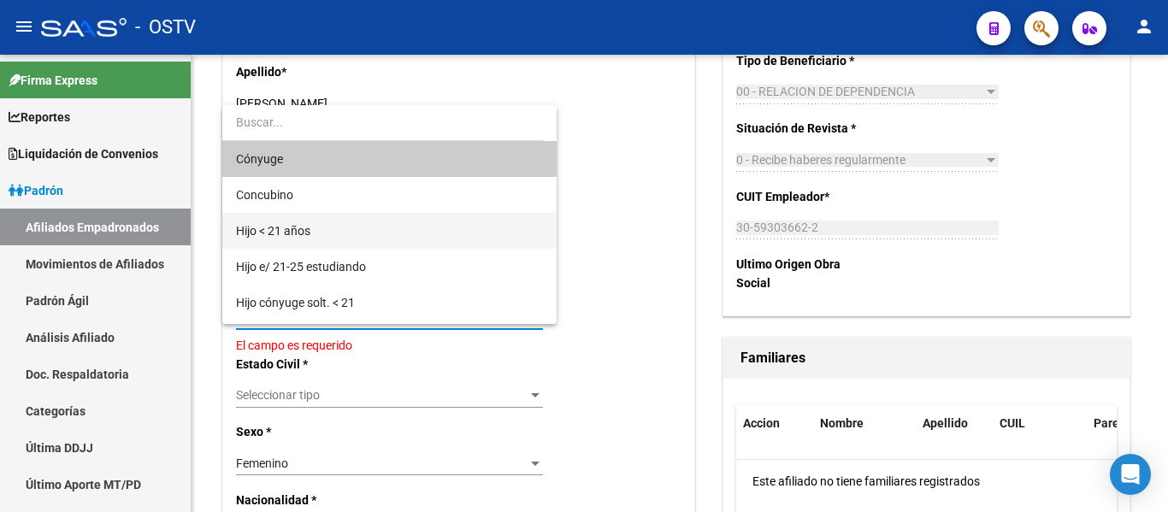
click at [356, 235] on span "Hijo < 21 años" at bounding box center [389, 231] width 307 height 36
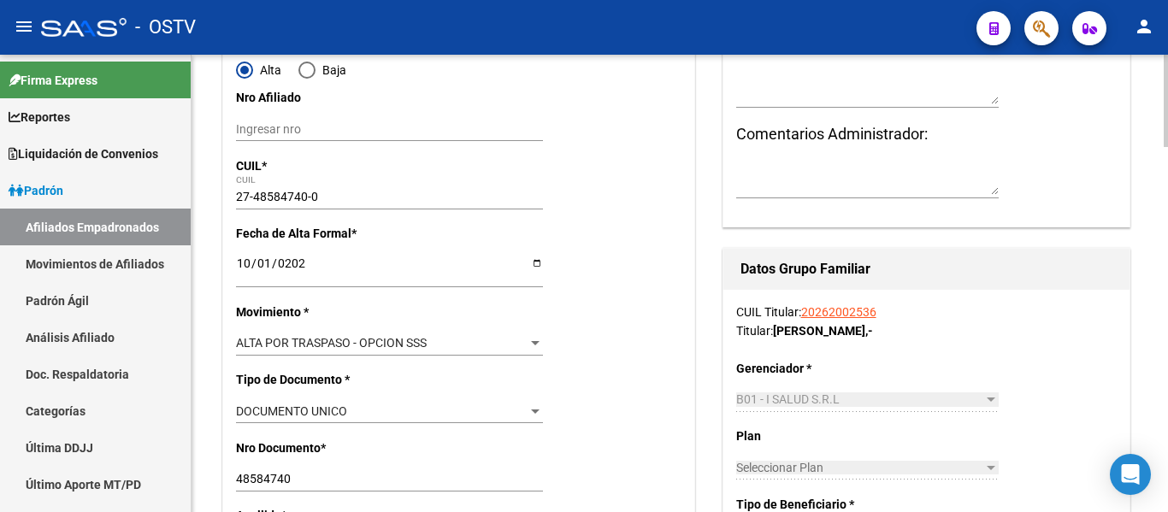
scroll to position [0, 0]
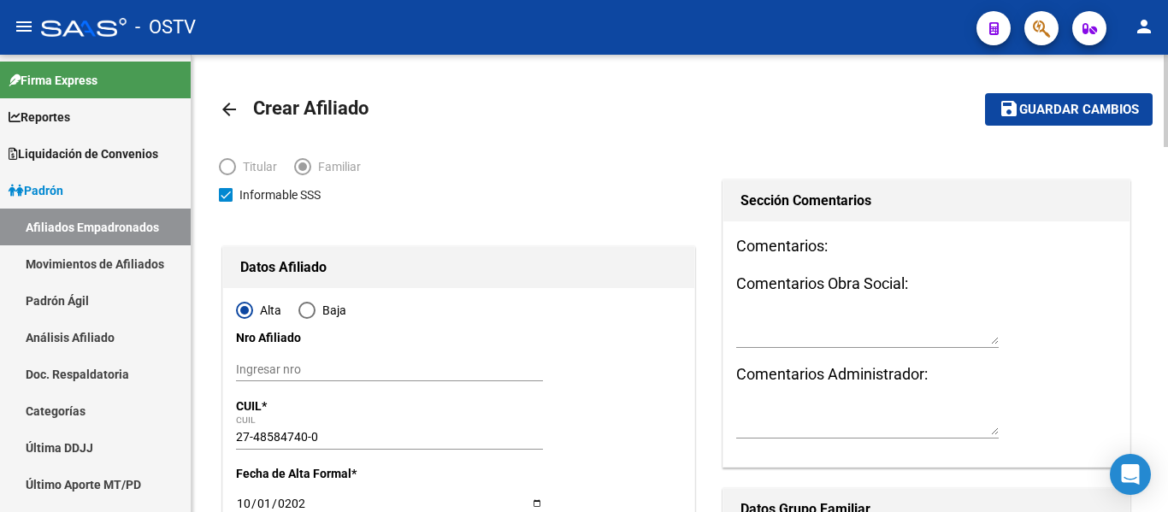
click at [1050, 118] on button "save Guardar cambios" at bounding box center [1069, 109] width 168 height 32
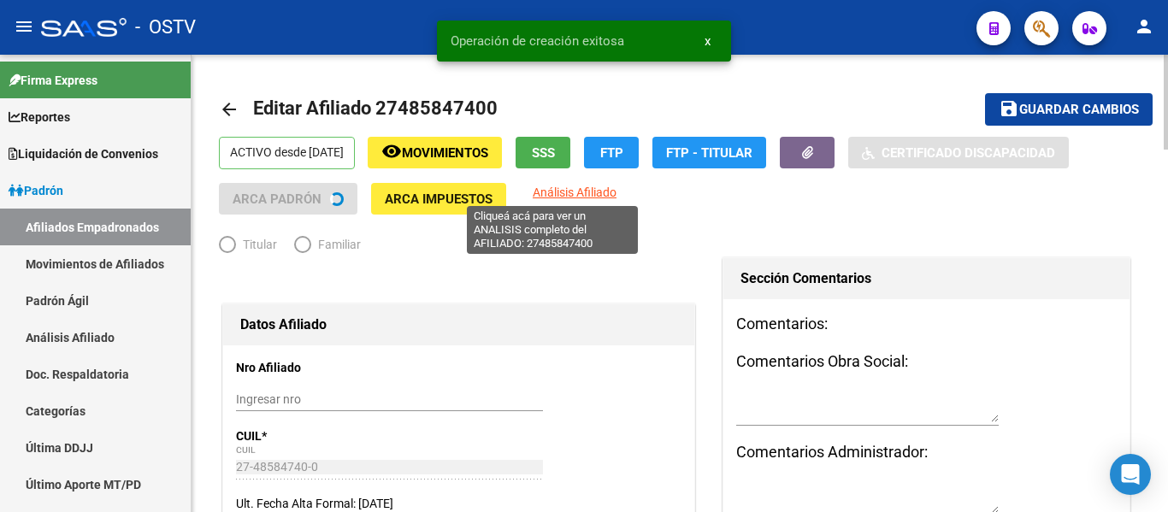
radio input "true"
type input "30-59303662-2"
